Goal: Task Accomplishment & Management: Use online tool/utility

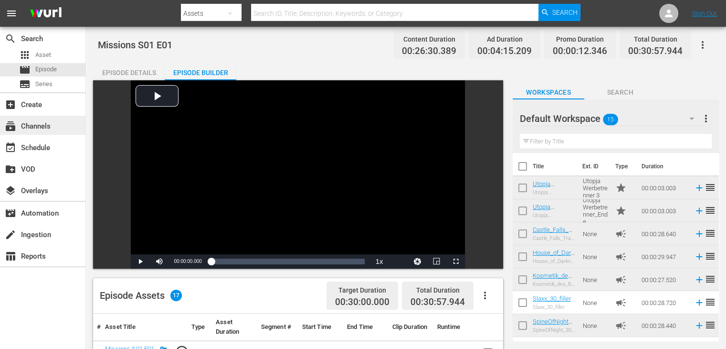
click at [46, 121] on div "subscriptions Channels" at bounding box center [26, 124] width 53 height 9
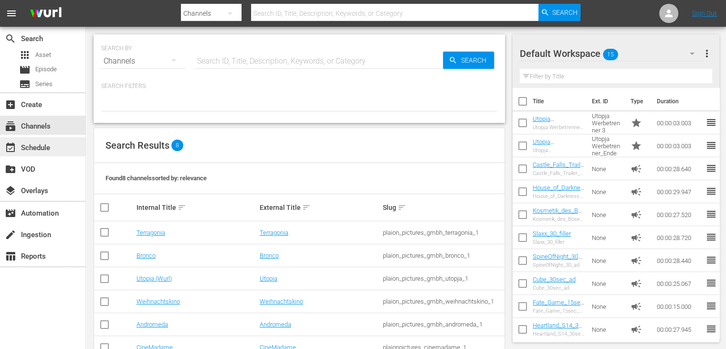
click at [37, 154] on div "event_available Schedule" at bounding box center [42, 146] width 85 height 19
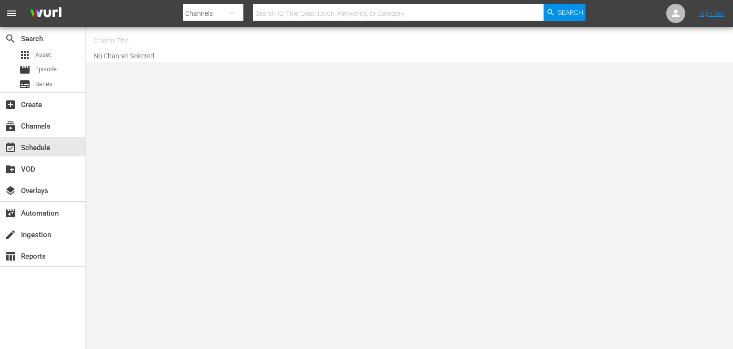
click at [145, 45] on input "text" at bounding box center [155, 40] width 122 height 23
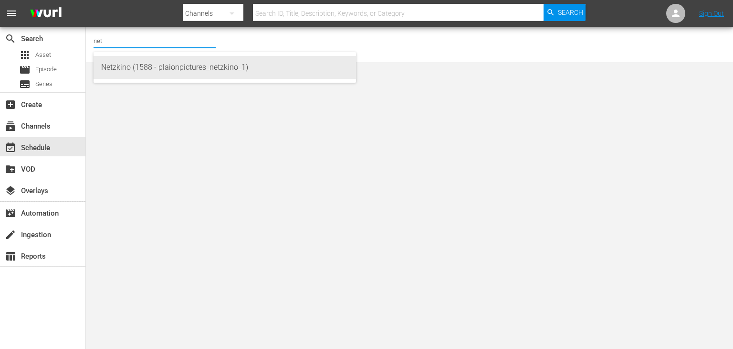
click at [142, 64] on div "Netzkino (1588 - plaionpictures_netzkino_1)" at bounding box center [224, 67] width 247 height 23
type input "Netzkino (1588 - plaionpictures_netzkino_1)"
